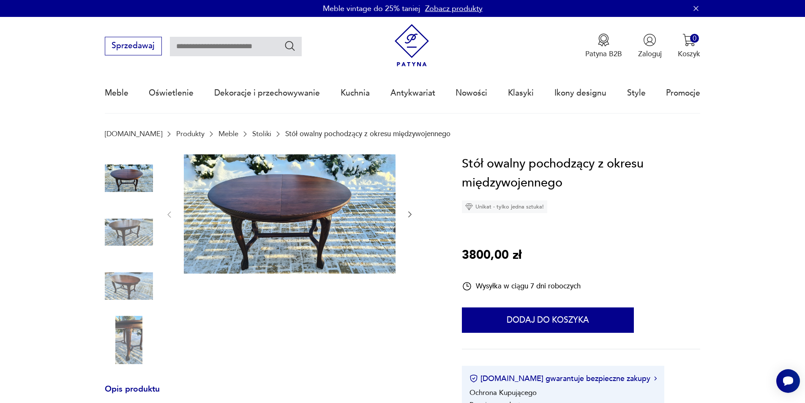
click at [407, 215] on icon "button" at bounding box center [410, 214] width 8 height 8
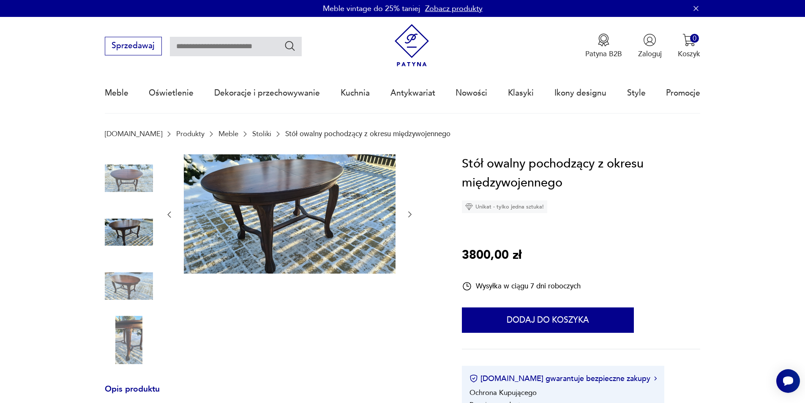
click at [406, 215] on icon "button" at bounding box center [410, 214] width 8 height 8
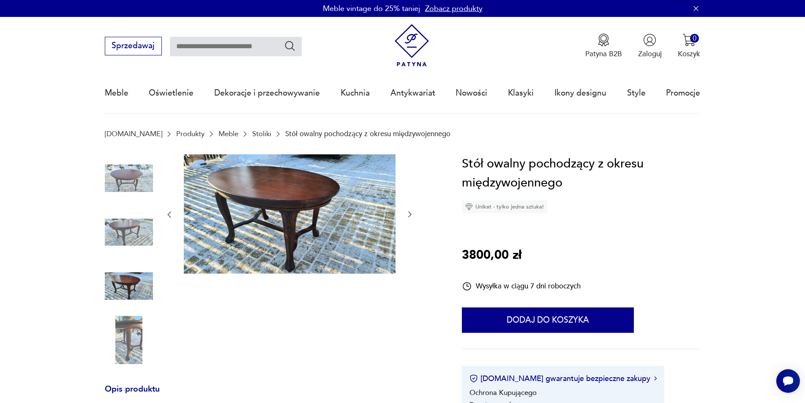
click at [406, 215] on icon "button" at bounding box center [410, 214] width 8 height 8
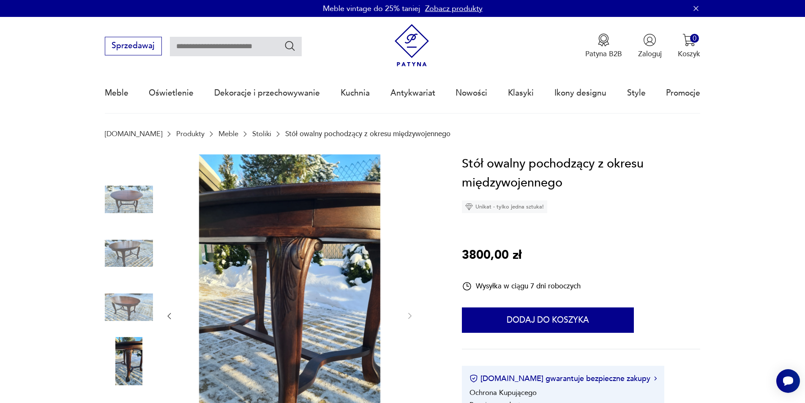
click at [402, 217] on div at bounding box center [289, 316] width 249 height 324
